Goal: Information Seeking & Learning: Check status

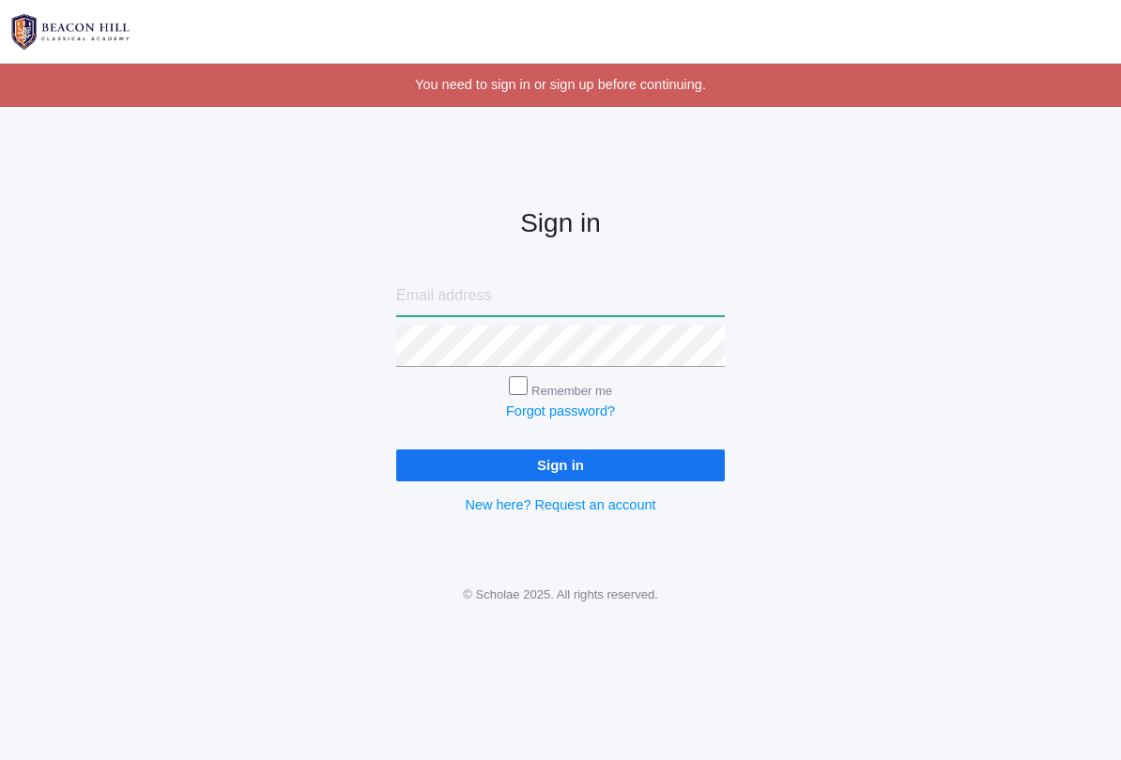
type input "[EMAIL_ADDRESS][PERSON_NAME][DOMAIN_NAME]"
click at [560, 460] on input "Sign in" at bounding box center [560, 465] width 328 height 31
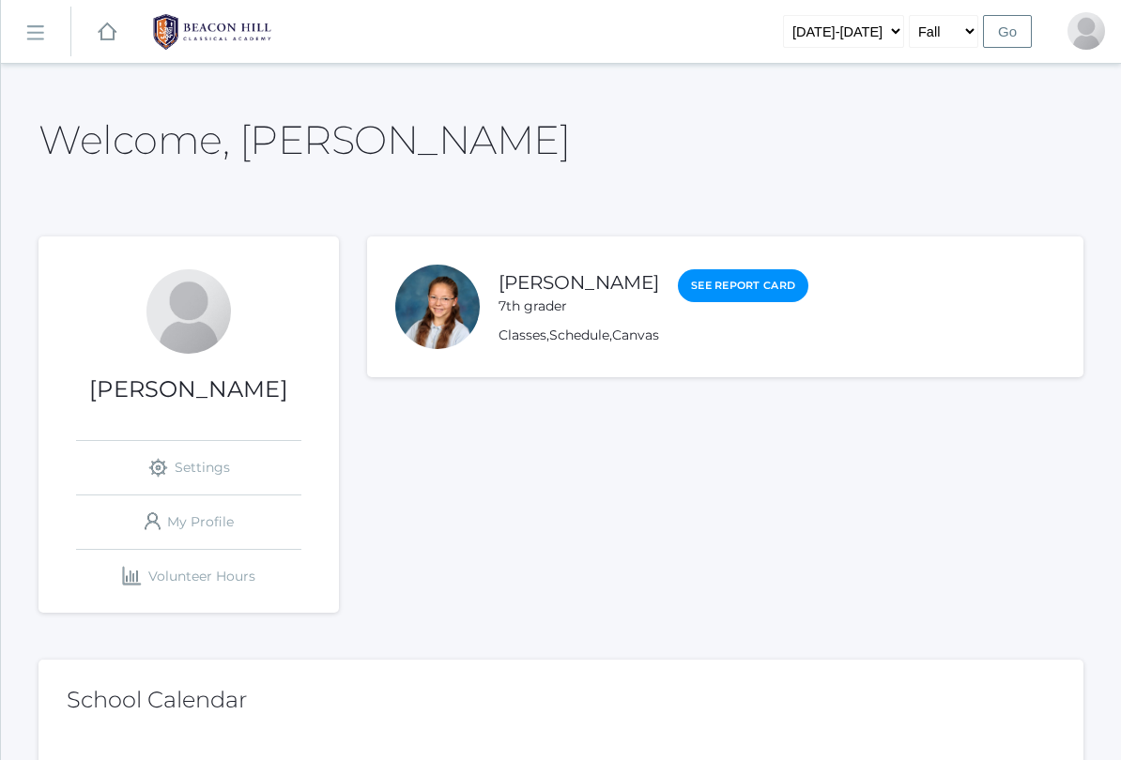
click at [808, 297] on link "See Report Card" at bounding box center [743, 285] width 130 height 33
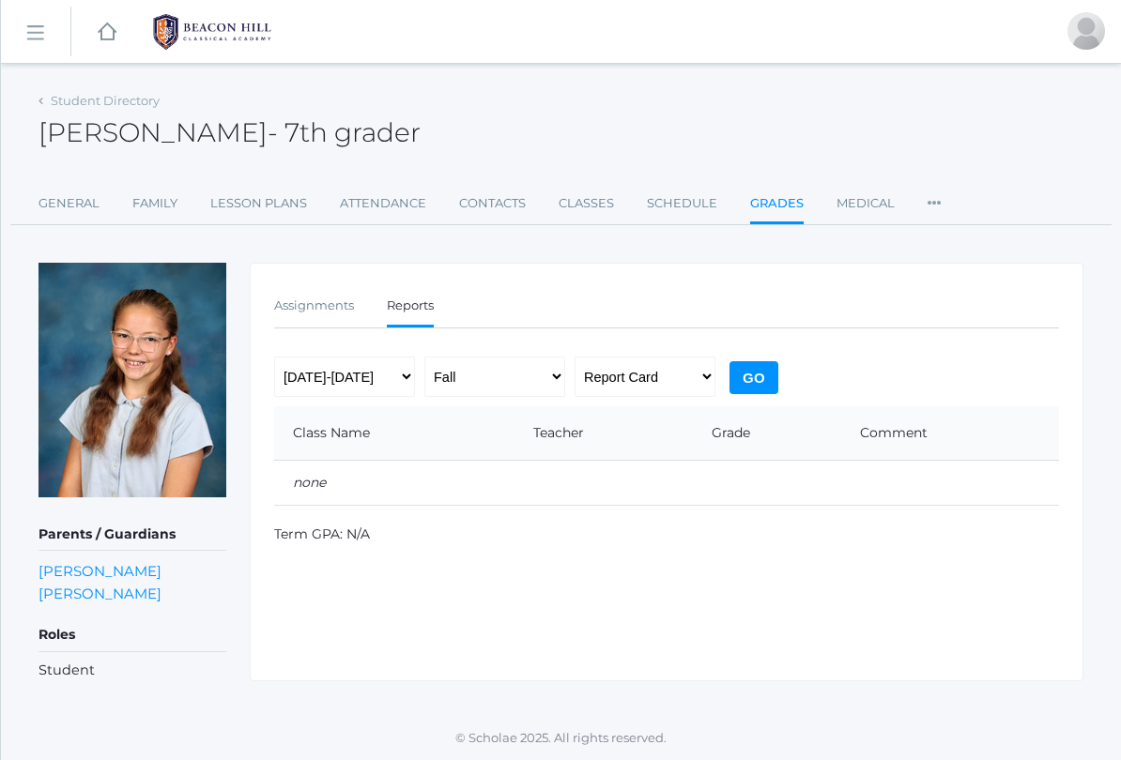
click at [758, 287] on ul "Assignments Reports" at bounding box center [666, 307] width 785 height 40
click at [391, 213] on link "Attendance" at bounding box center [383, 204] width 86 height 38
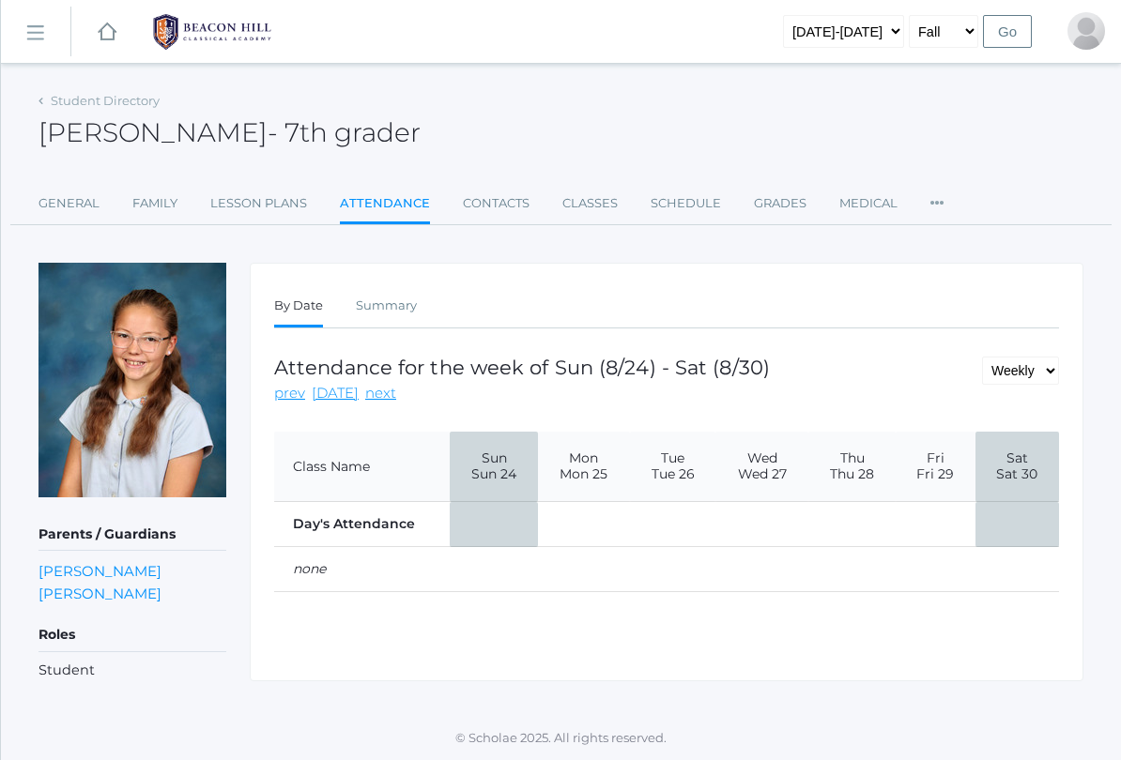
click at [254, 211] on link "Lesson Plans" at bounding box center [258, 204] width 97 height 38
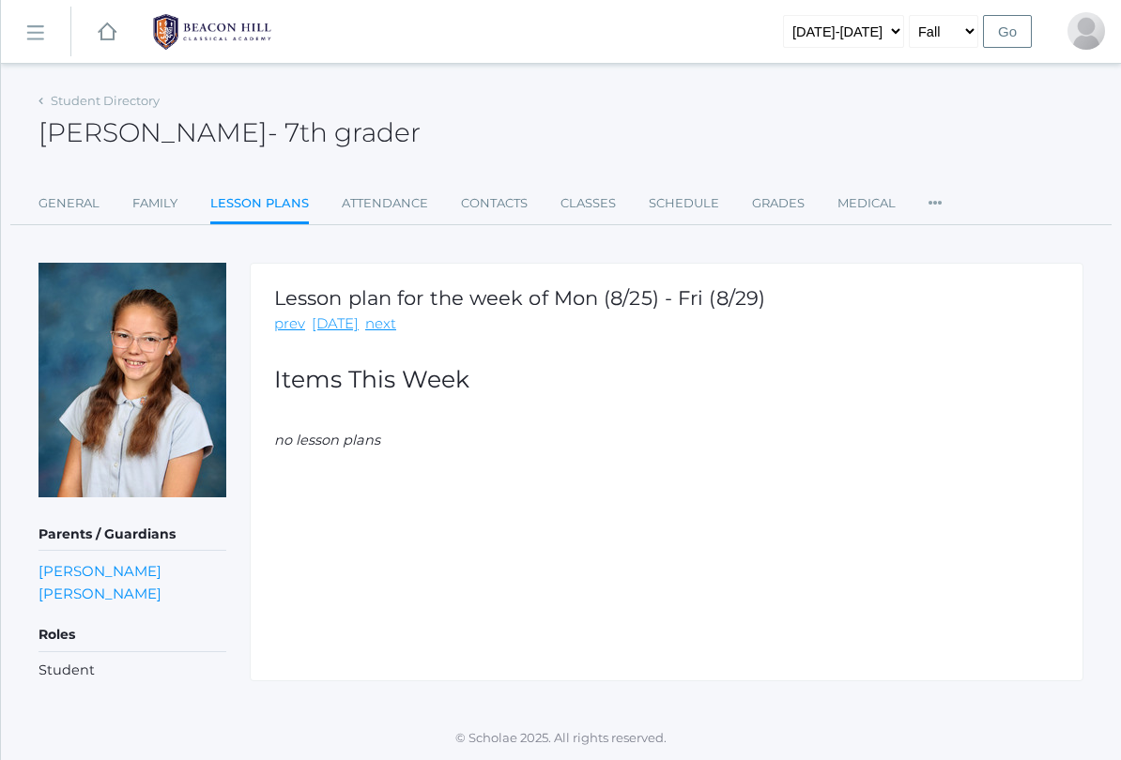
click at [133, 201] on link "Family" at bounding box center [154, 204] width 45 height 38
